Goal: Task Accomplishment & Management: Use online tool/utility

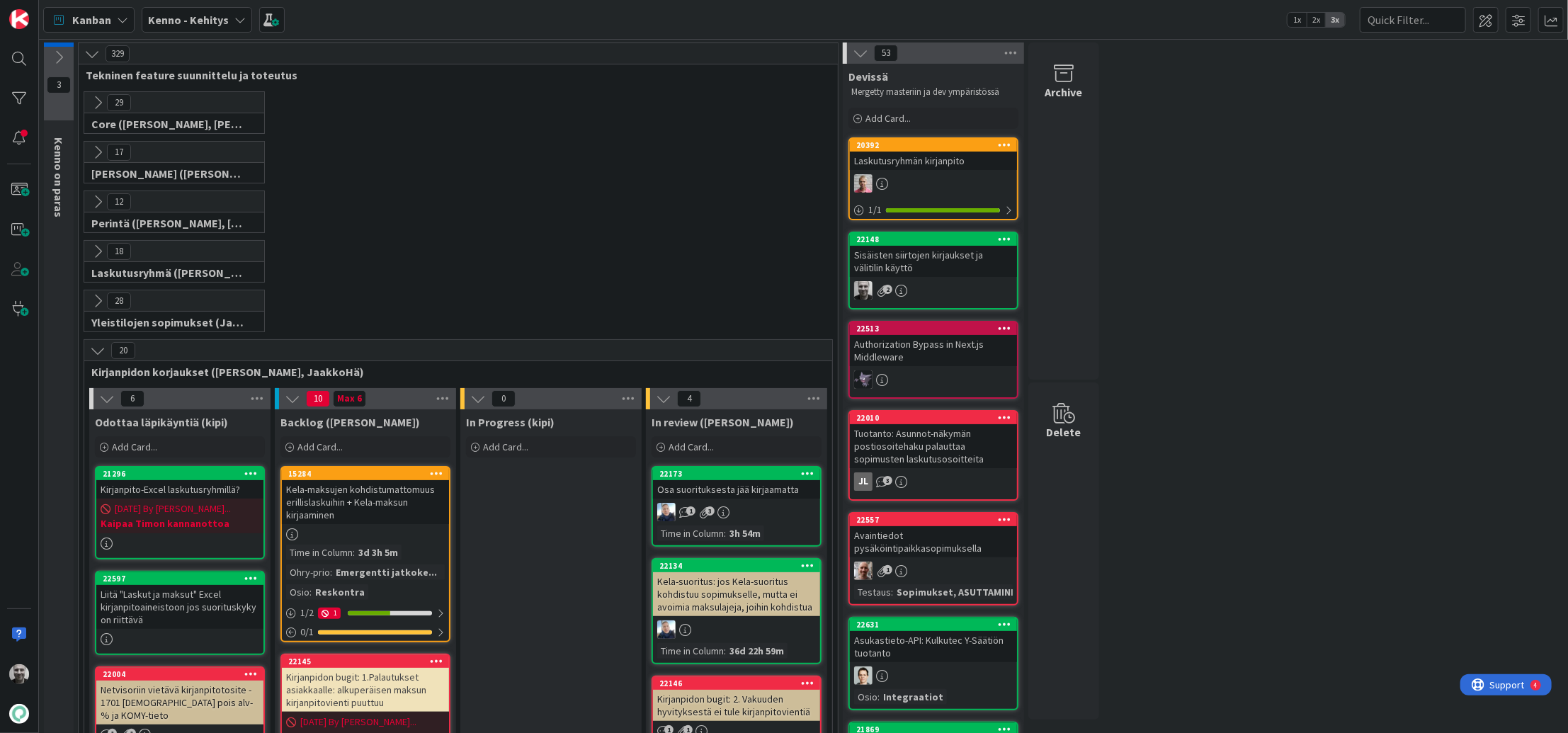
scroll to position [385, 0]
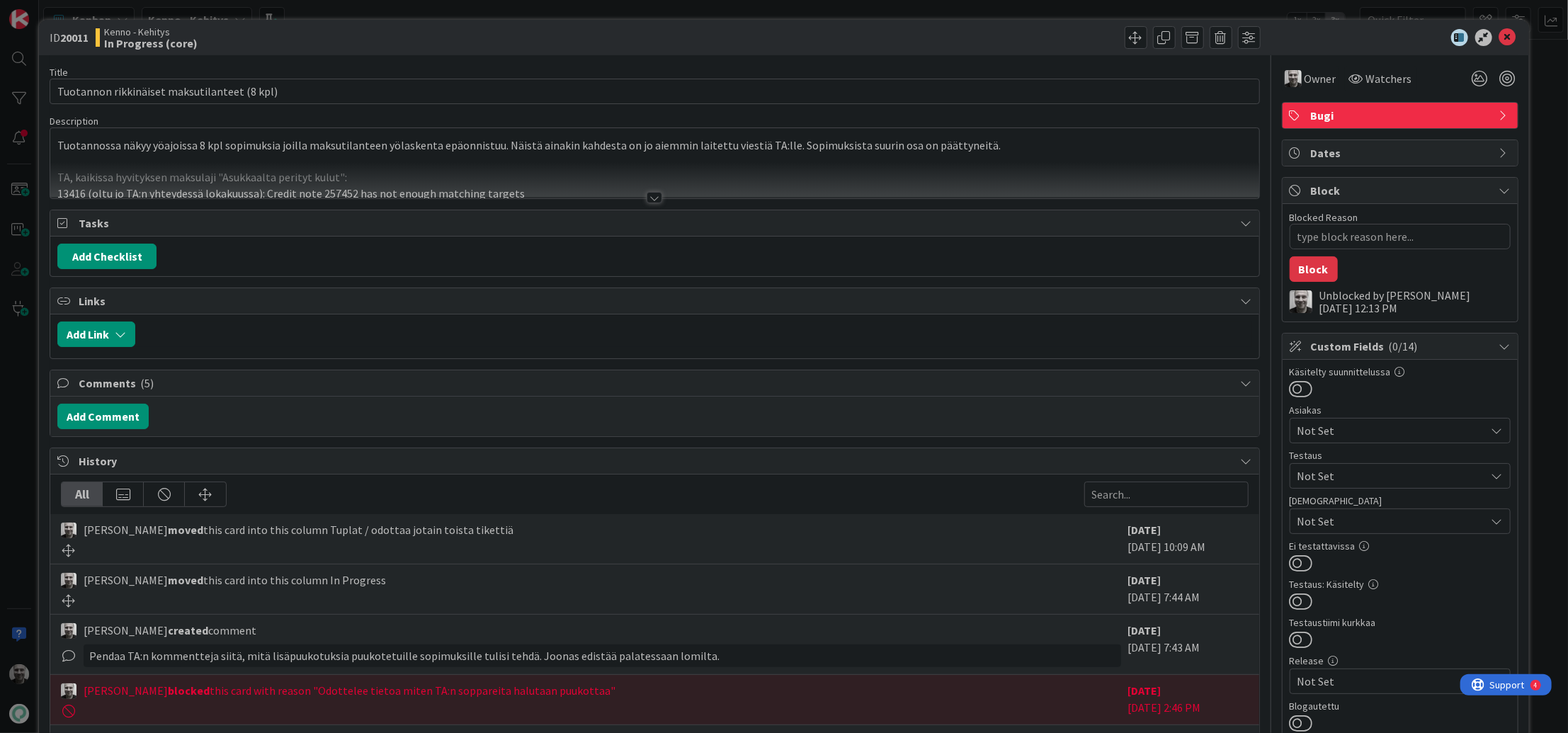
click at [651, 196] on div at bounding box center [654, 198] width 16 height 12
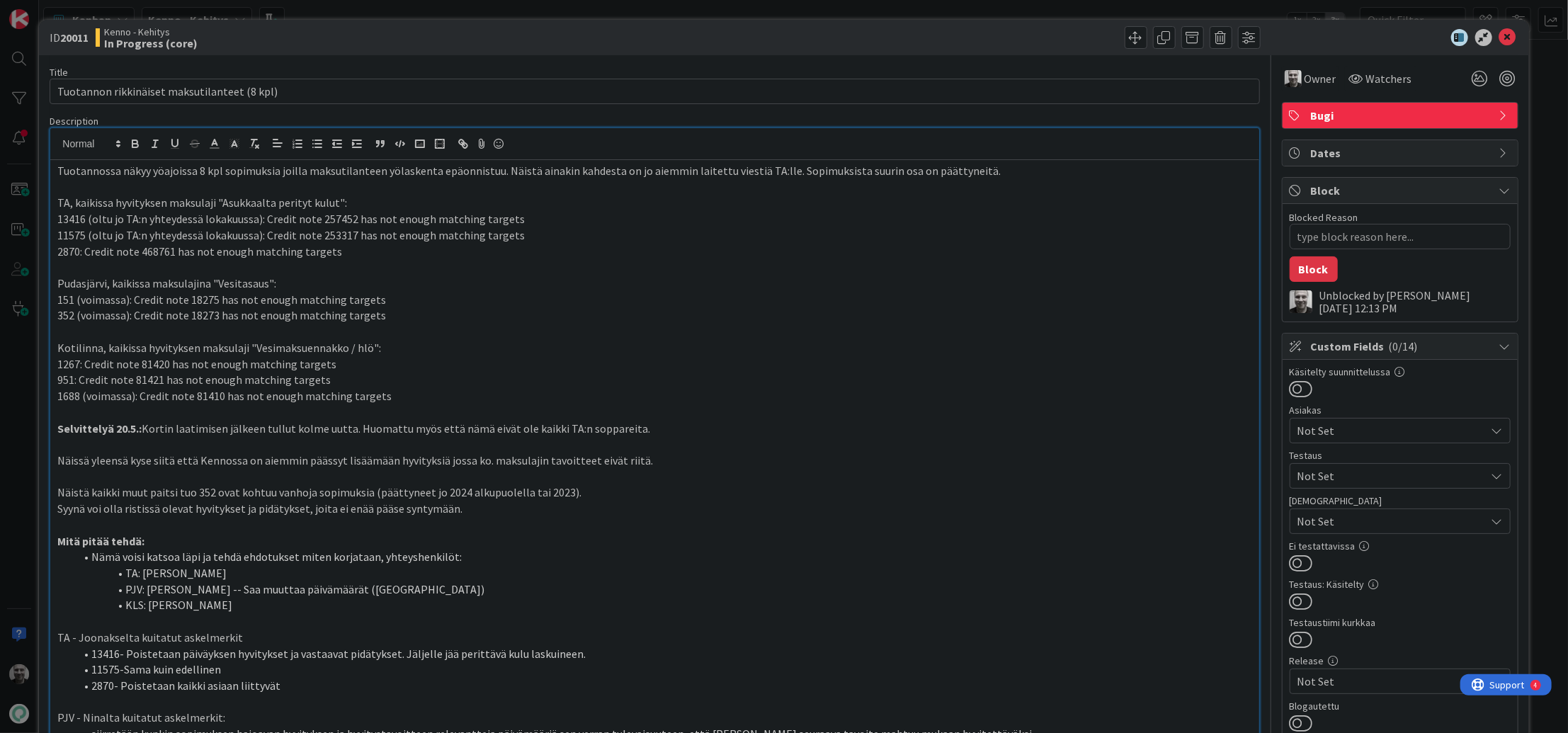
click at [71, 222] on p "13416 (oltu jo TA:n yhteydessä lokakuussa): Credit note 257452 has not enough m…" at bounding box center [654, 219] width 1194 height 17
copy p "13416"
type textarea "x"
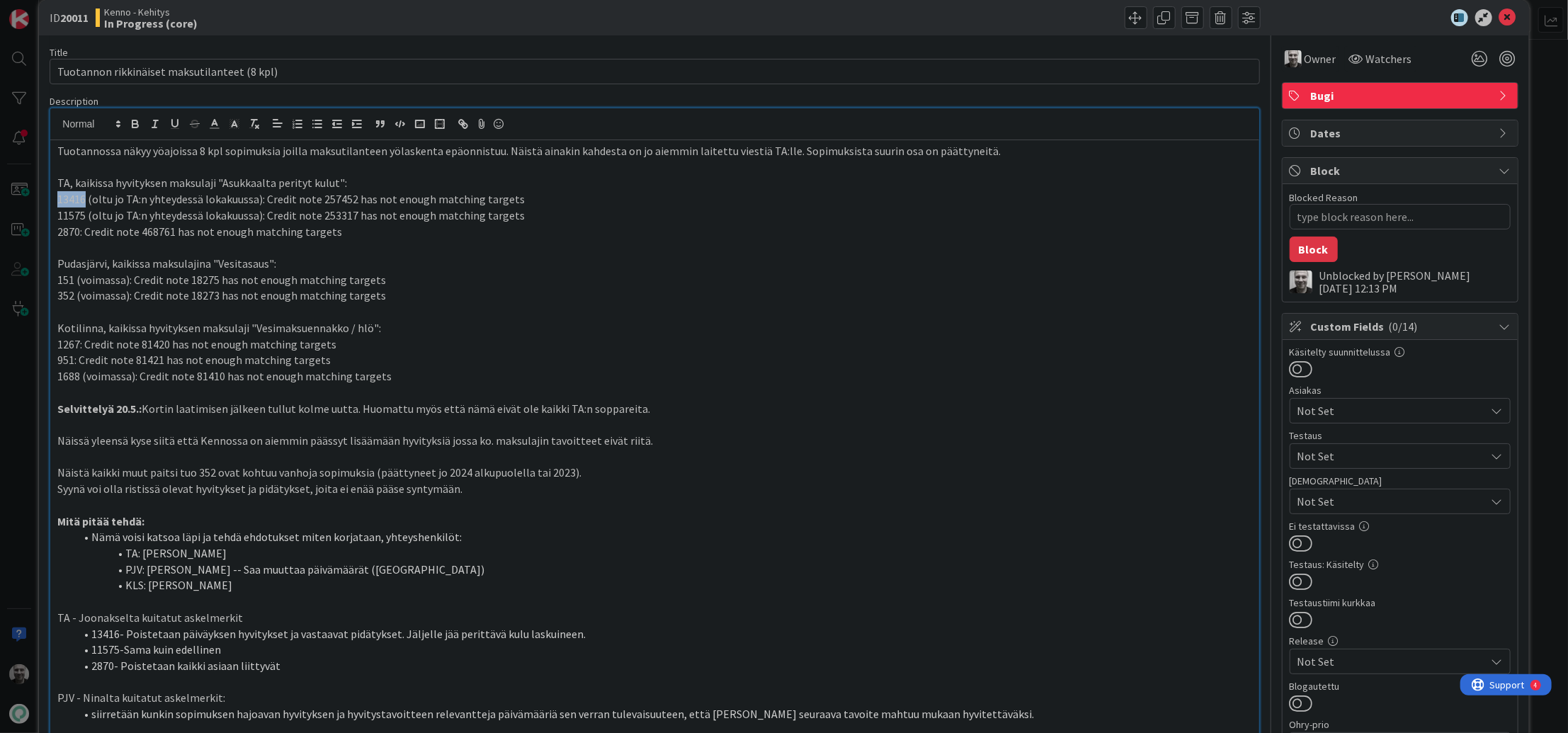
scroll to position [22, 0]
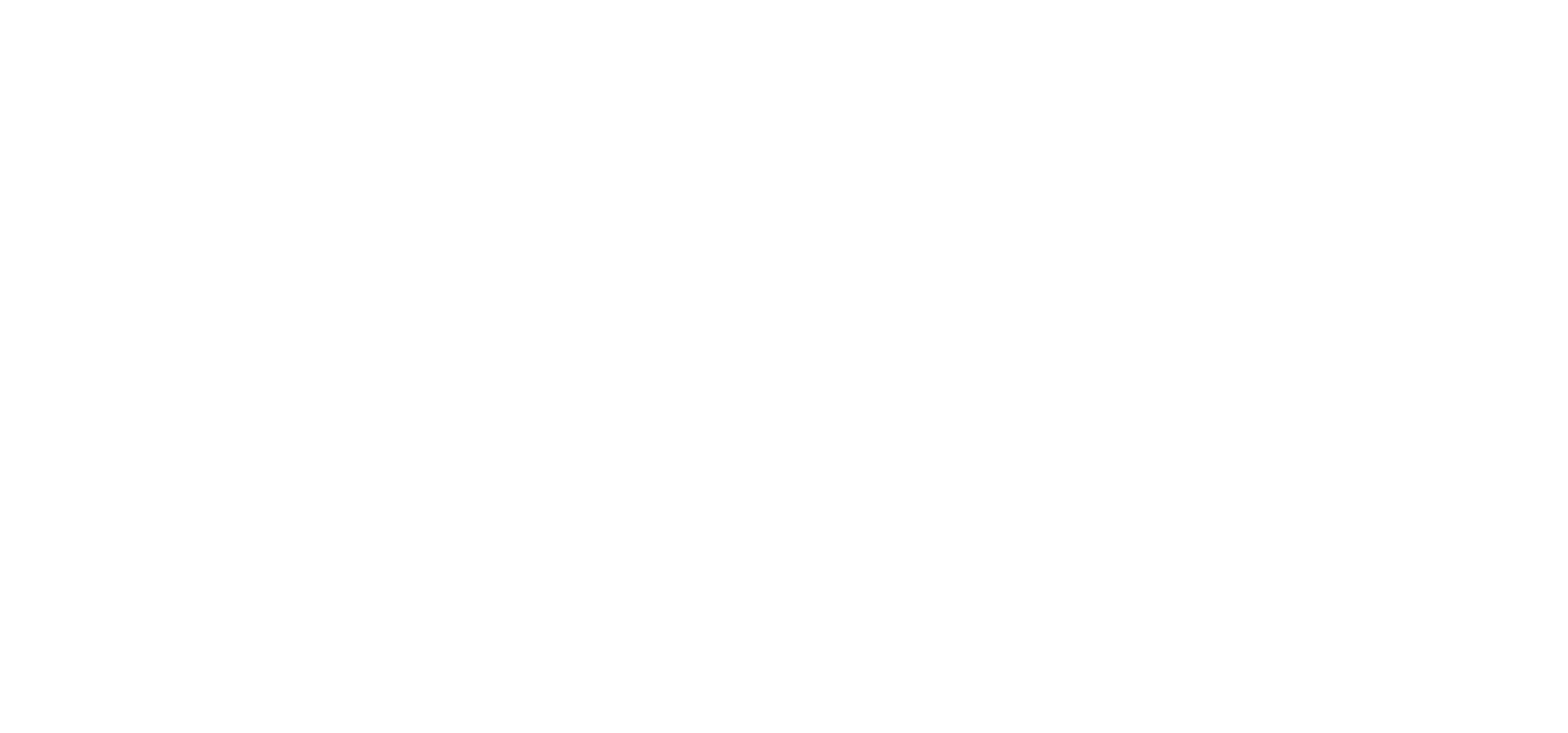
click at [1256, 236] on div at bounding box center [784, 366] width 1568 height 733
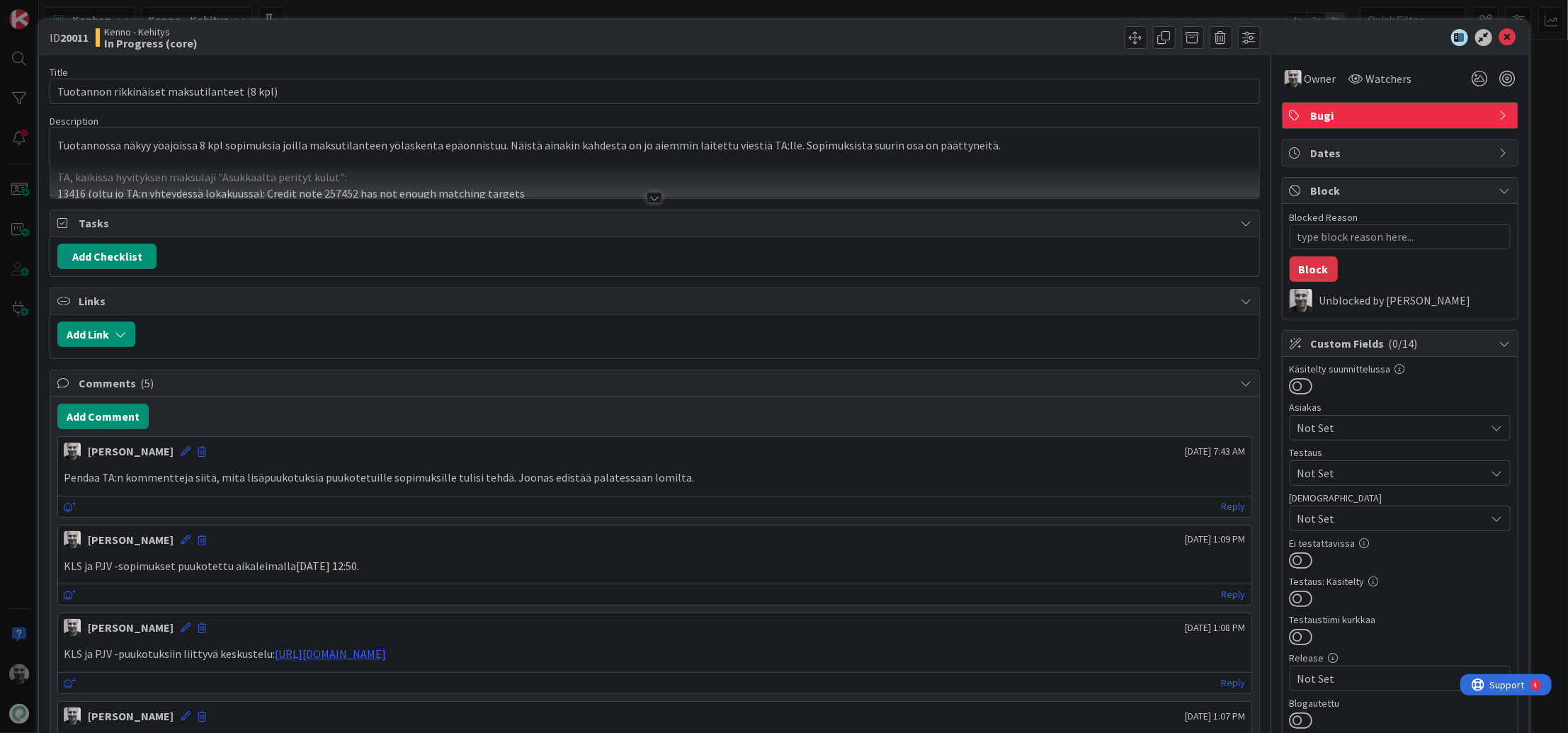
click at [663, 195] on div at bounding box center [653, 180] width 1208 height 36
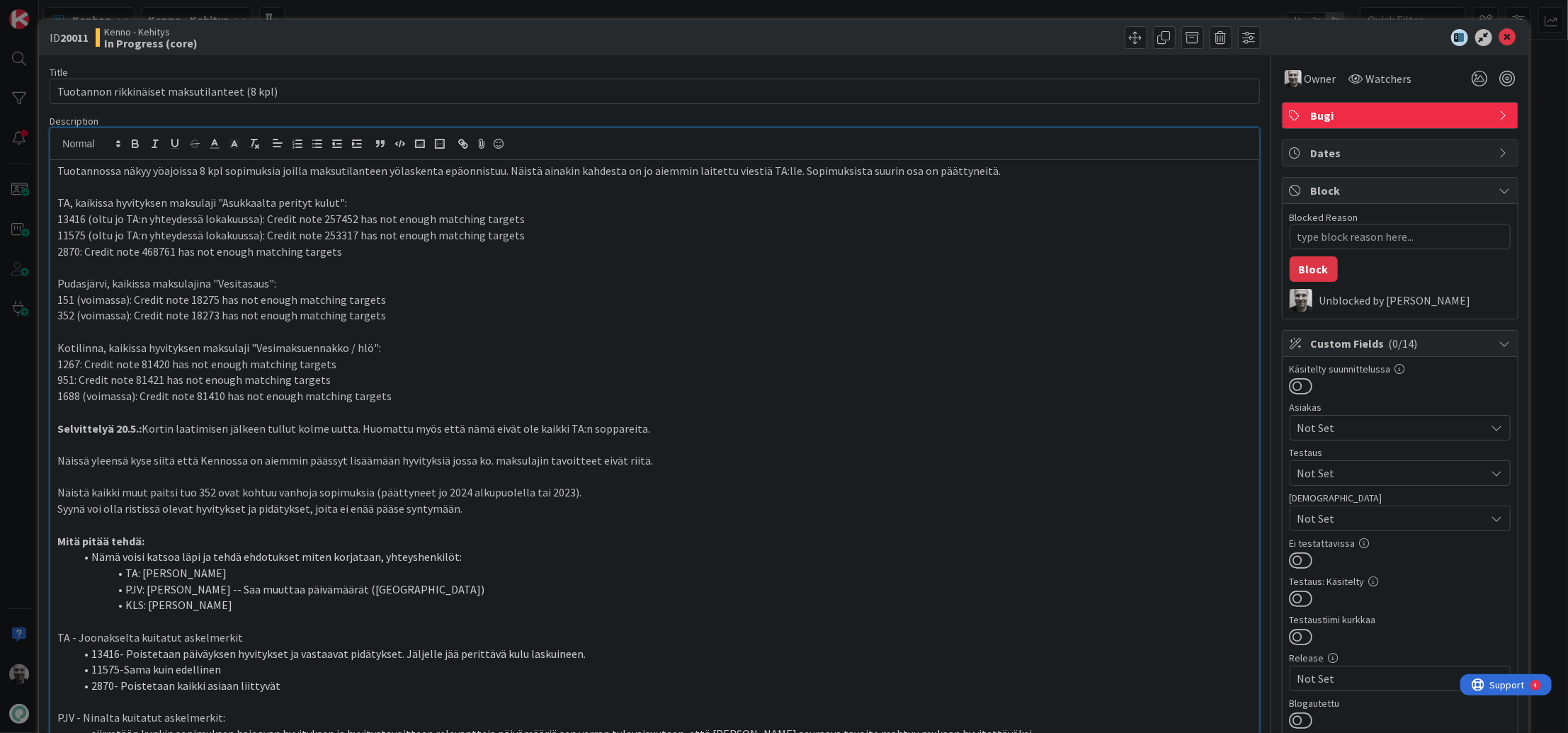
click at [71, 223] on p "13416 (oltu jo TA:n yhteydessä lokakuussa): Credit note 257452 has not enough m…" at bounding box center [654, 219] width 1194 height 17
copy p "13416"
type textarea "x"
